Goal: Information Seeking & Learning: Learn about a topic

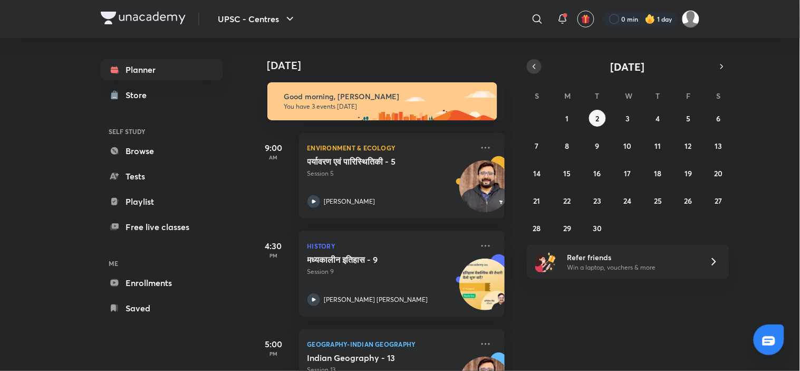
click at [535, 65] on icon "button" at bounding box center [534, 66] width 8 height 9
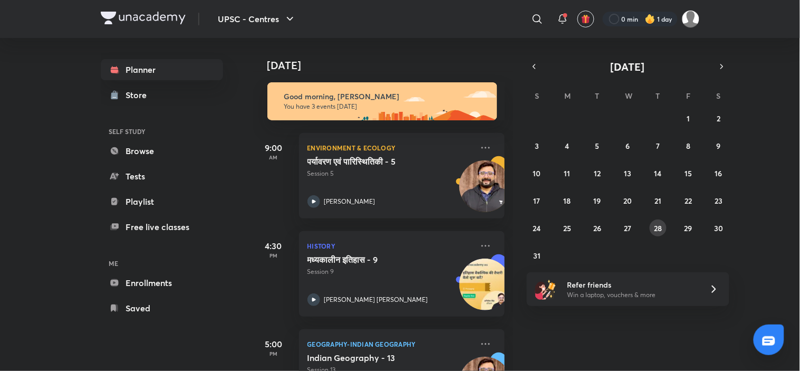
click at [661, 225] on abbr "28" at bounding box center [658, 228] width 8 height 10
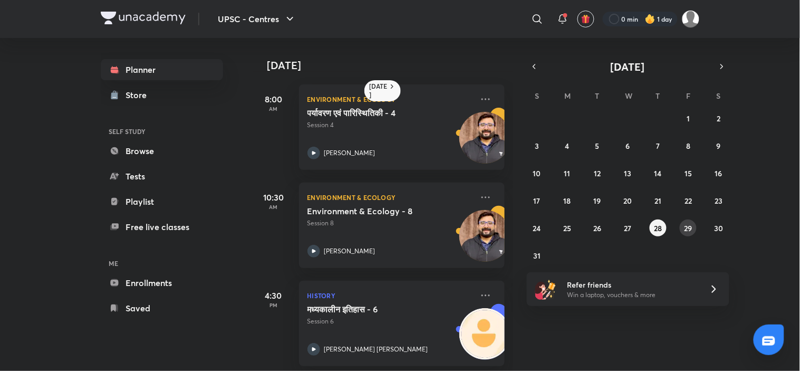
click at [684, 224] on abbr "29" at bounding box center [688, 228] width 8 height 10
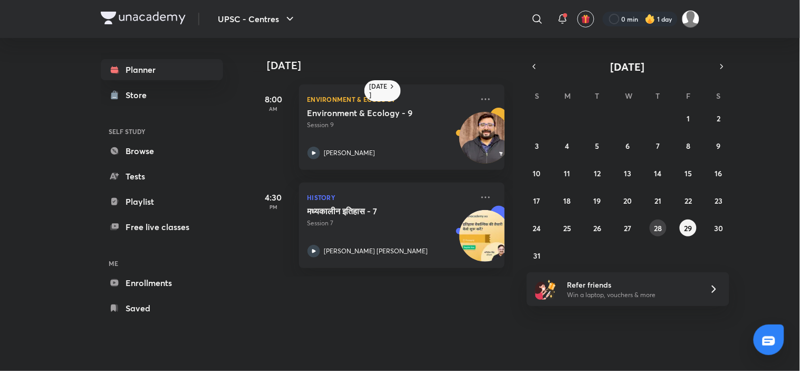
click at [651, 223] on button "28" at bounding box center [658, 227] width 17 height 17
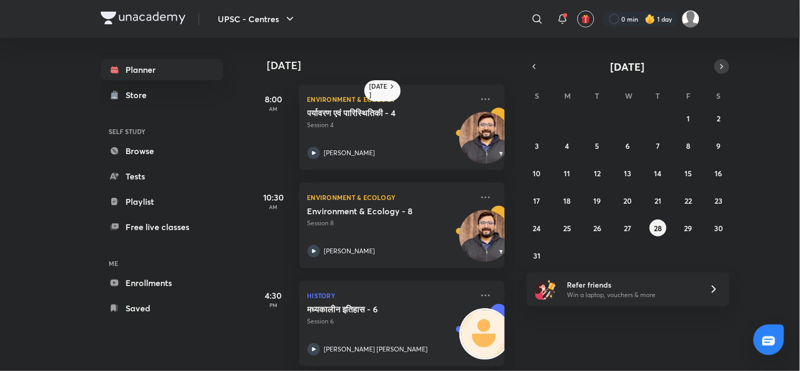
click at [726, 66] on button "button" at bounding box center [722, 66] width 15 height 15
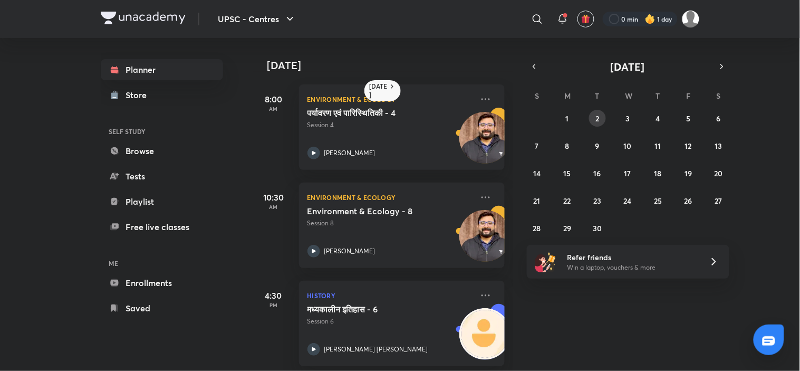
click at [596, 117] on abbr "2" at bounding box center [598, 118] width 4 height 10
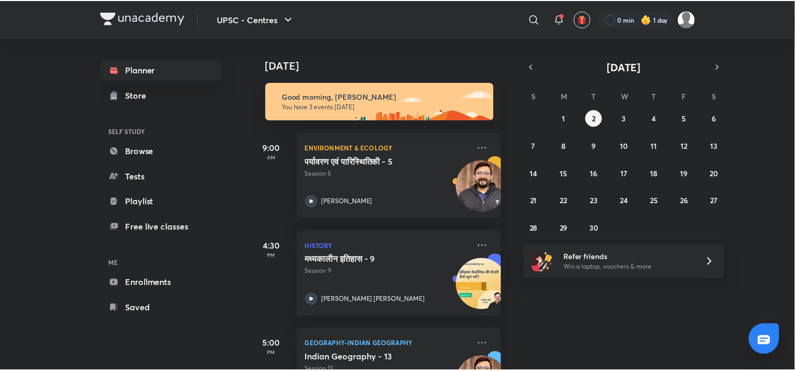
scroll to position [61, 1]
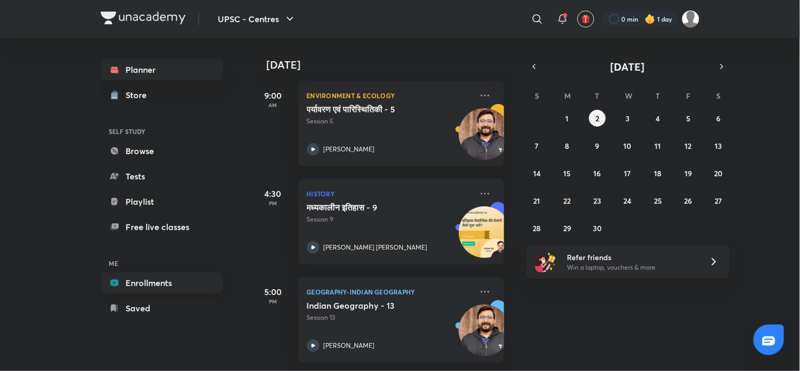
click at [153, 285] on link "Enrollments" at bounding box center [162, 282] width 122 height 21
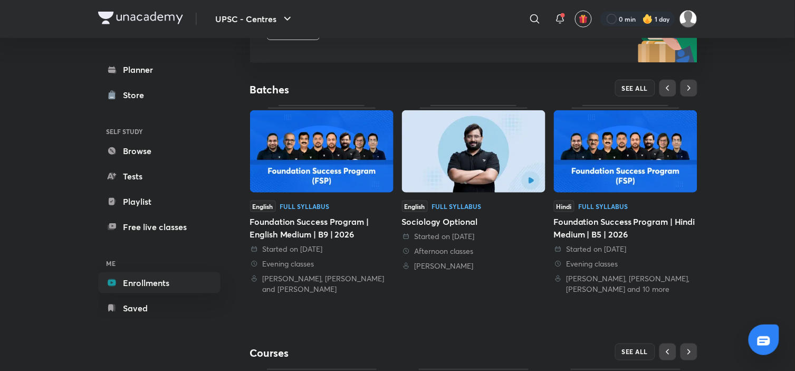
scroll to position [176, 0]
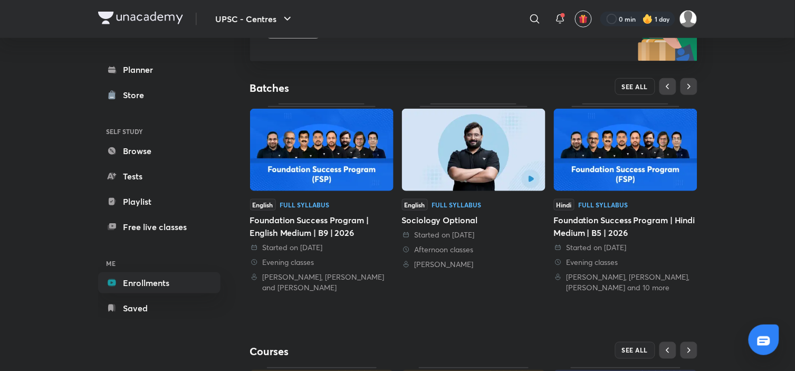
click at [635, 81] on button "SEE ALL" at bounding box center [635, 86] width 40 height 17
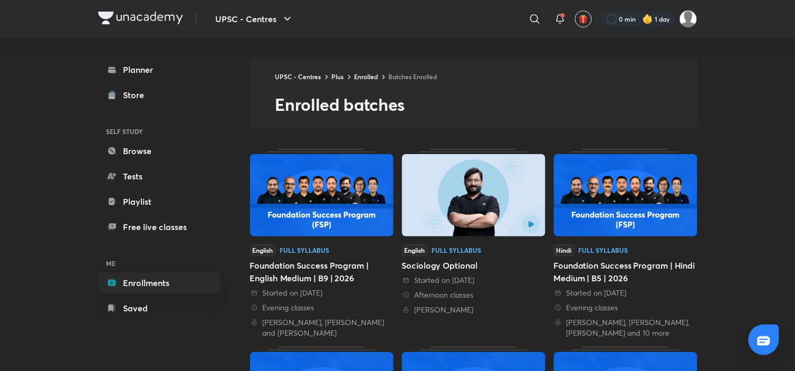
click at [109, 20] on img at bounding box center [140, 18] width 85 height 13
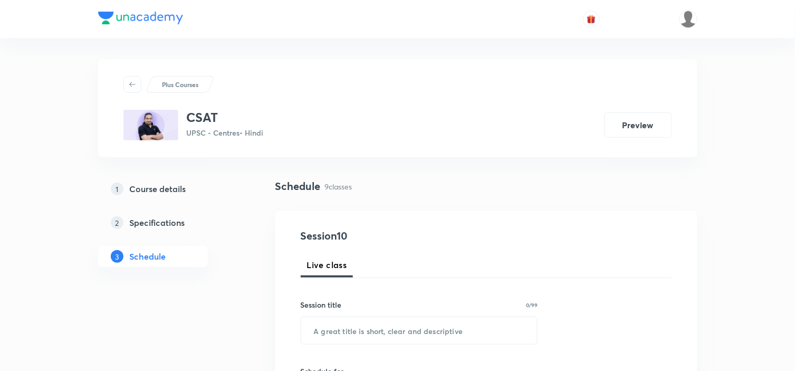
click at [647, 127] on button "Preview" at bounding box center [637, 124] width 67 height 25
